Goal: Find specific page/section: Find specific page/section

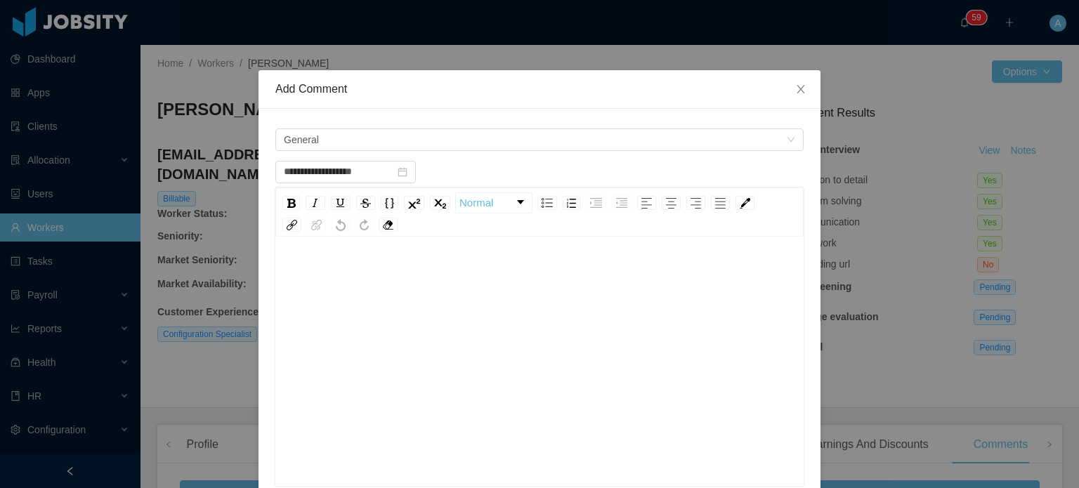
scroll to position [322, 0]
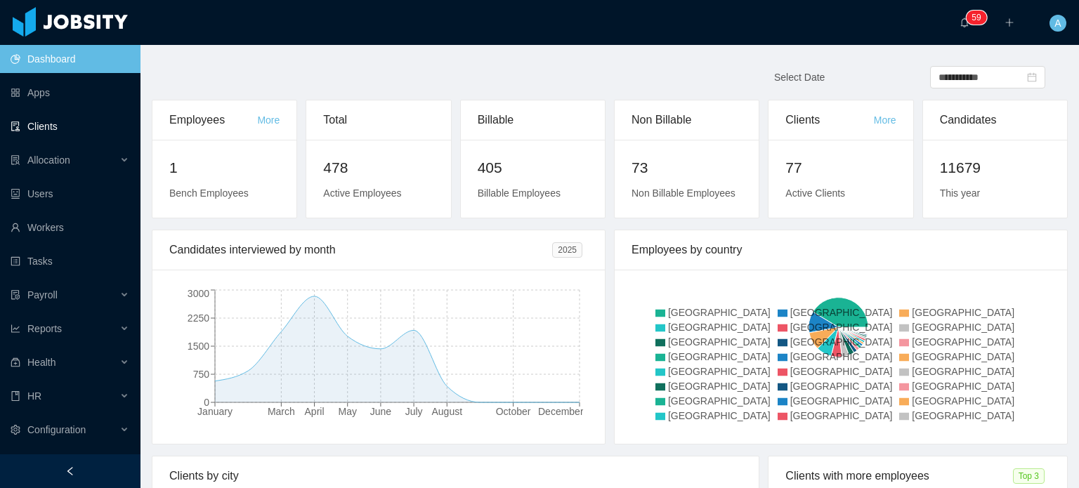
click at [70, 127] on link "Clients" at bounding box center [70, 126] width 119 height 28
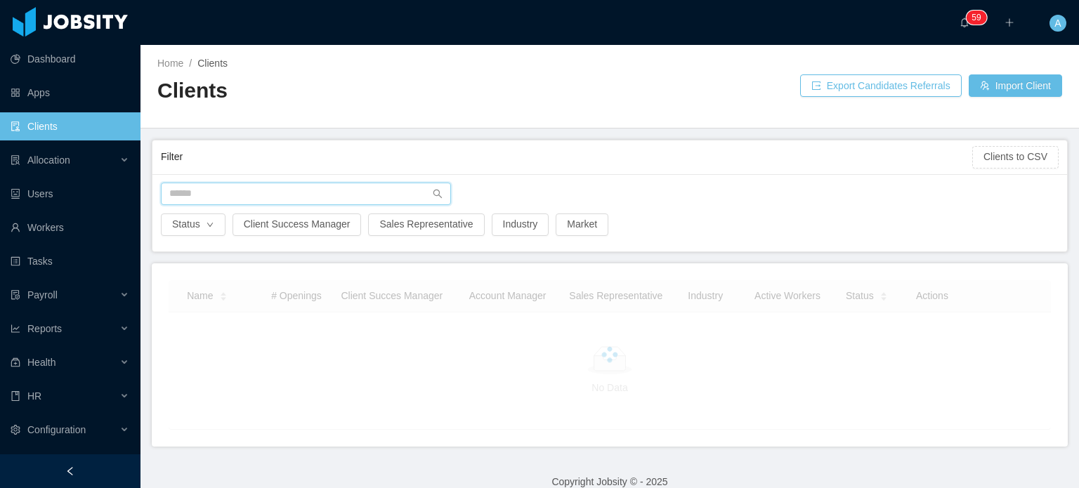
click at [218, 185] on input "text" at bounding box center [306, 194] width 290 height 22
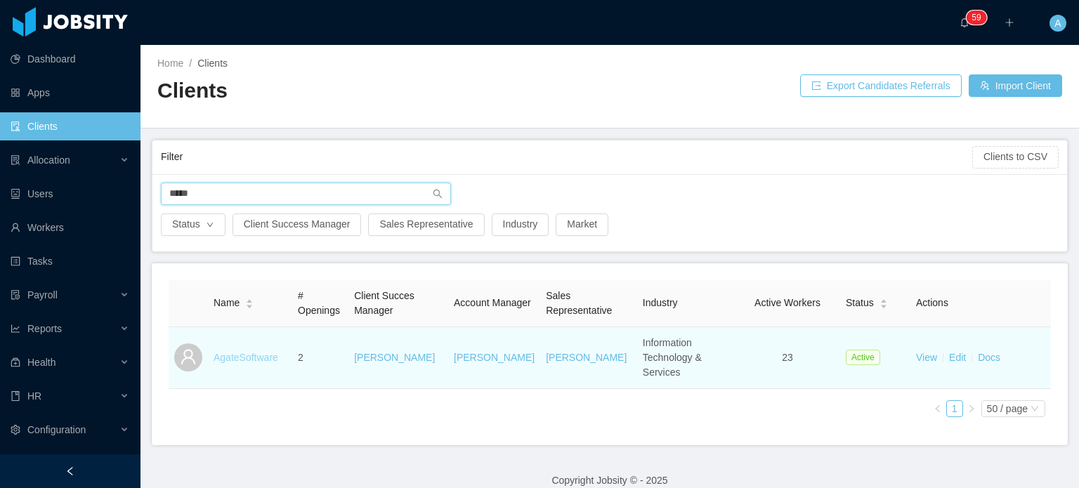
type input "*****"
click at [249, 352] on link "AgateSoftware" at bounding box center [246, 357] width 65 height 11
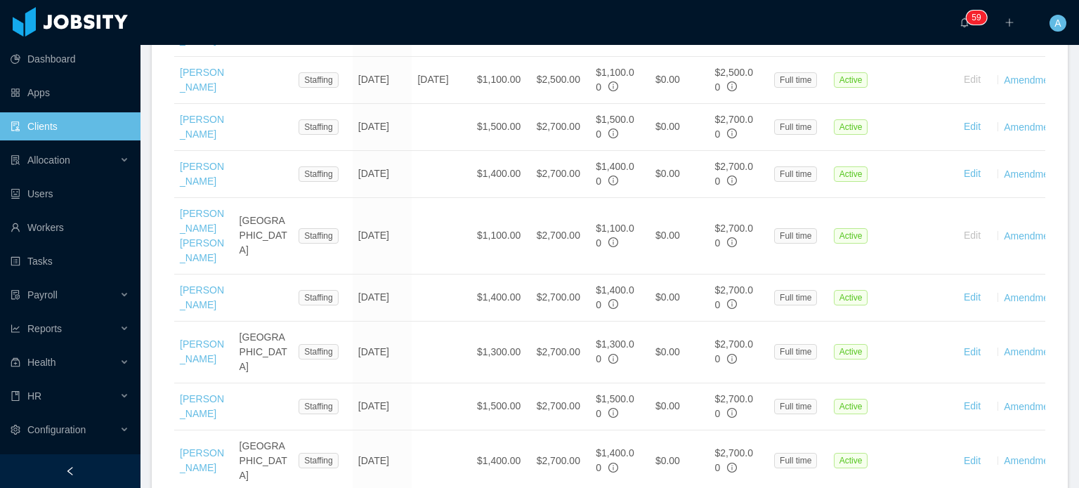
scroll to position [674, 0]
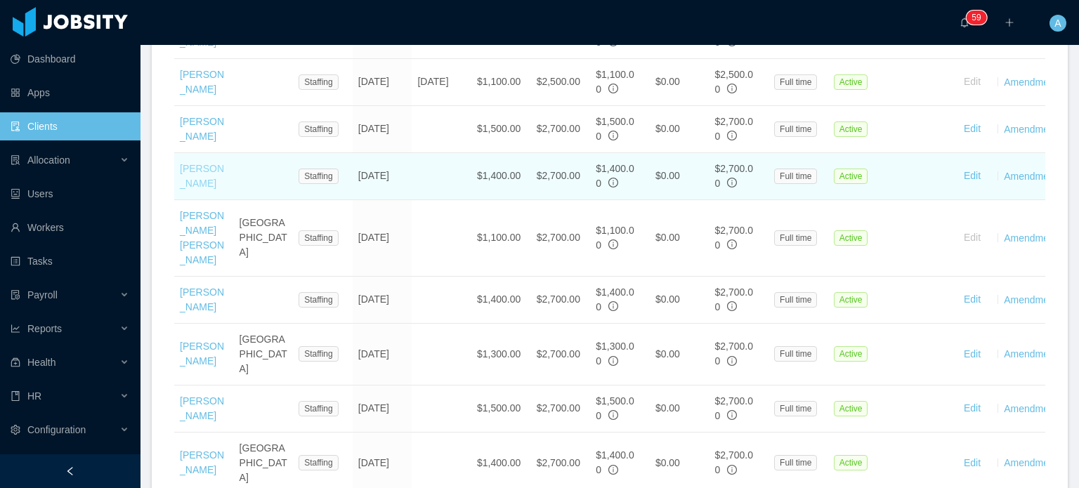
click at [221, 189] on link "Irice Reyes" at bounding box center [202, 176] width 44 height 26
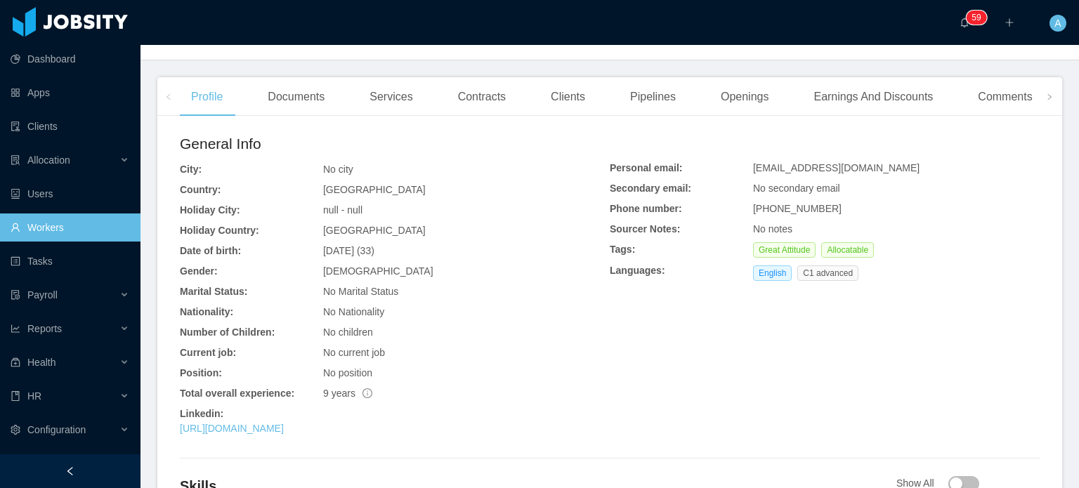
scroll to position [339, 0]
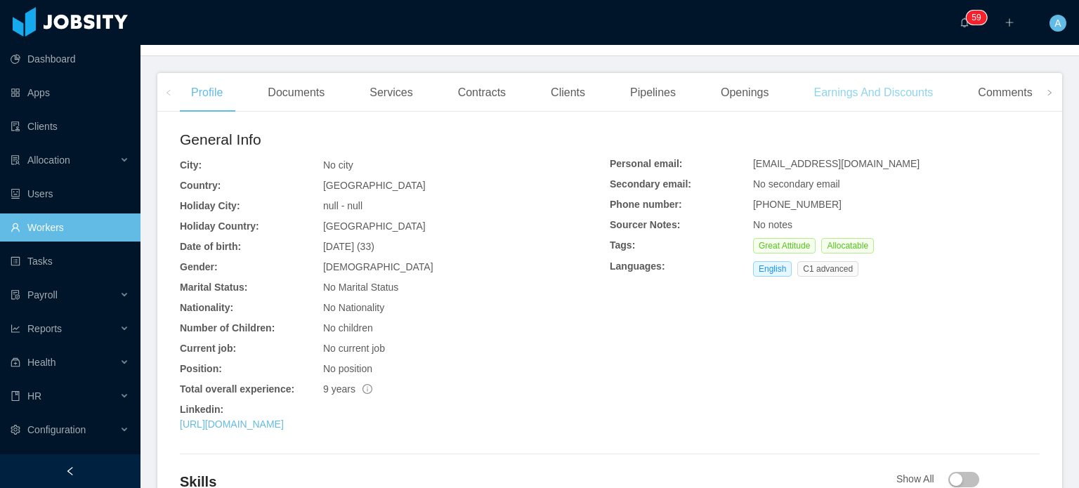
click at [827, 86] on div "Earnings And Discounts" at bounding box center [873, 92] width 142 height 39
